Goal: Obtain resource: Download file/media

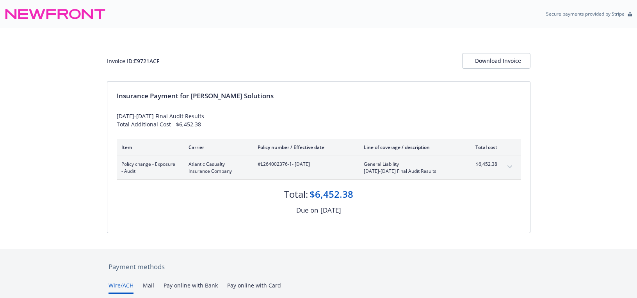
click at [139, 59] on div "Invoice ID: E9721ACF" at bounding box center [133, 61] width 52 height 8
click at [191, 98] on div "Insurance Payment for [PERSON_NAME] Solutions" at bounding box center [319, 96] width 404 height 10
drag, startPoint x: 269, startPoint y: 97, endPoint x: 193, endPoint y: 97, distance: 75.7
click at [192, 97] on div "Insurance Payment for [PERSON_NAME] Solutions" at bounding box center [319, 96] width 404 height 10
copy div "[PERSON_NAME] Solutions"
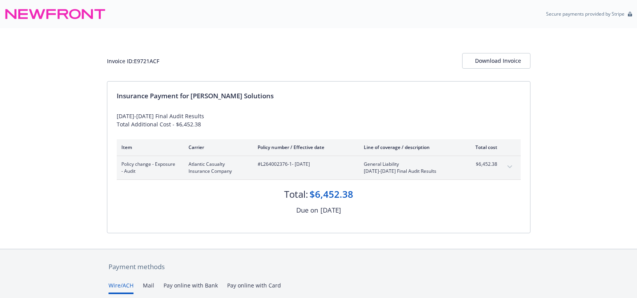
click at [153, 62] on div "Invoice ID: E9721ACF" at bounding box center [133, 61] width 52 height 8
drag, startPoint x: 162, startPoint y: 62, endPoint x: 135, endPoint y: 59, distance: 26.7
click at [135, 59] on div "Invoice ID: E9721ACF Download Invoice" at bounding box center [319, 61] width 424 height 16
copy div "E9721ACF"
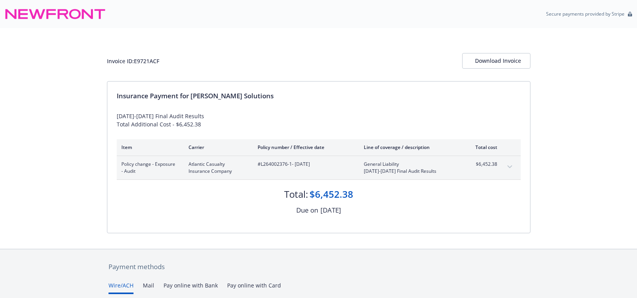
click at [292, 164] on span "#L264002376-1 - [DATE]" at bounding box center [305, 164] width 94 height 7
drag, startPoint x: 290, startPoint y: 164, endPoint x: 262, endPoint y: 163, distance: 28.9
click at [261, 164] on span "#L264002376-1 - [DATE]" at bounding box center [305, 164] width 94 height 7
copy span "L264002376-1"
